Goal: Use online tool/utility

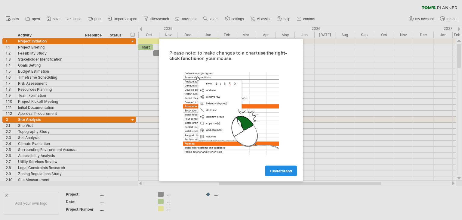
click at [284, 170] on span "I understand" at bounding box center [281, 171] width 22 height 5
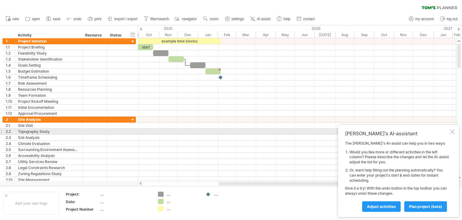
click at [453, 133] on div at bounding box center [452, 131] width 5 height 5
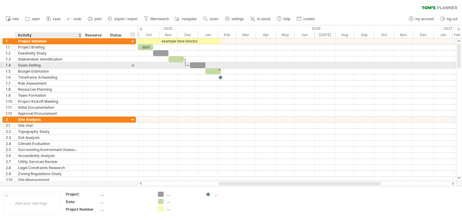
drag, startPoint x: 13, startPoint y: 36, endPoint x: 49, endPoint y: 64, distance: 45.6
click at [49, 64] on div "Trying to reach [DOMAIN_NAME] Connected again... 0% clear filter new 1" at bounding box center [231, 110] width 462 height 220
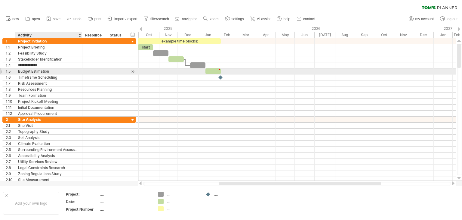
click at [65, 72] on div "Budget Estimation" at bounding box center [48, 71] width 61 height 6
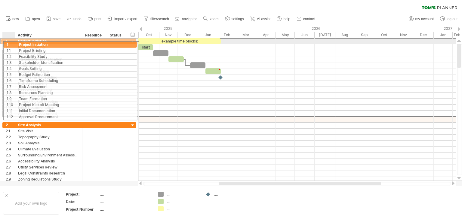
drag, startPoint x: 6, startPoint y: 39, endPoint x: 13, endPoint y: 42, distance: 7.3
click at [13, 42] on div "1" at bounding box center [9, 41] width 12 height 6
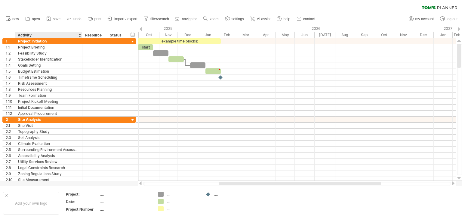
click at [45, 35] on div "Activity" at bounding box center [48, 35] width 61 height 6
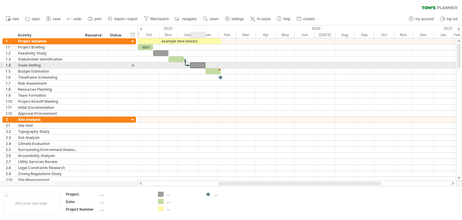
click at [193, 64] on div at bounding box center [197, 65] width 15 height 6
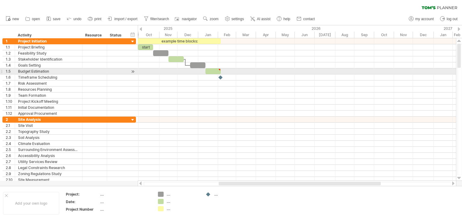
click at [181, 69] on div at bounding box center [297, 71] width 318 height 6
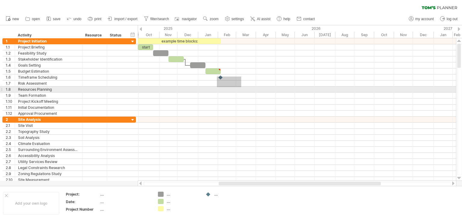
drag, startPoint x: 217, startPoint y: 76, endPoint x: 246, endPoint y: 88, distance: 30.9
click at [246, 88] on div at bounding box center [297, 77] width 318 height 78
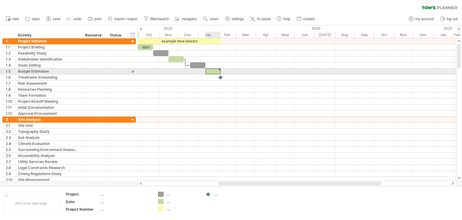
click at [216, 73] on div at bounding box center [213, 71] width 15 height 6
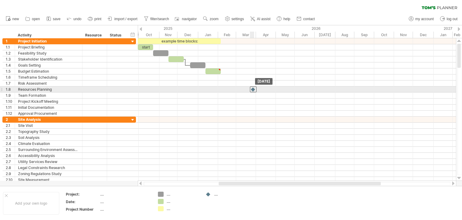
drag, startPoint x: 220, startPoint y: 77, endPoint x: 253, endPoint y: 90, distance: 34.9
